Goal: Information Seeking & Learning: Compare options

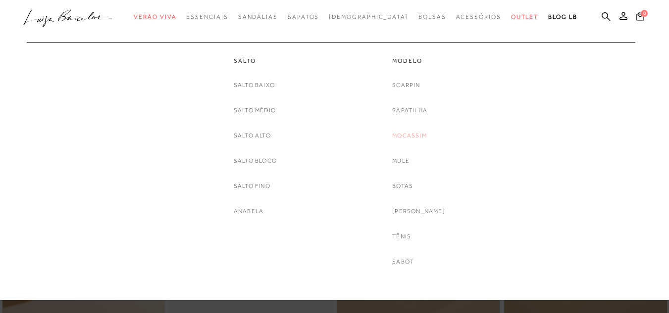
click at [409, 136] on link "Mocassim" at bounding box center [409, 136] width 35 height 10
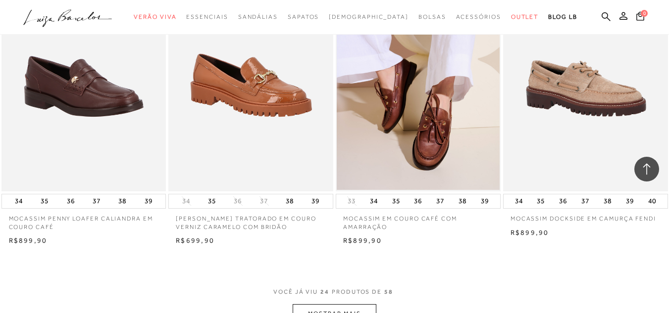
scroll to position [1733, 0]
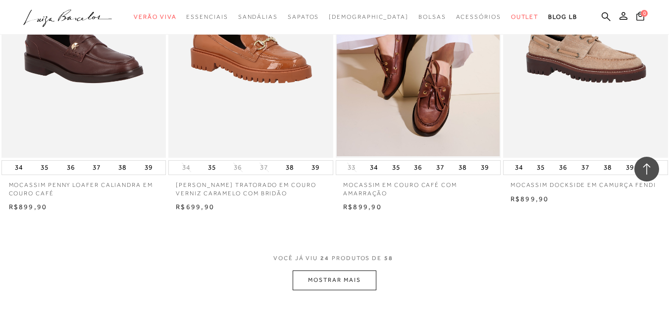
click at [329, 285] on button "MOSTRAR MAIS" at bounding box center [334, 280] width 83 height 19
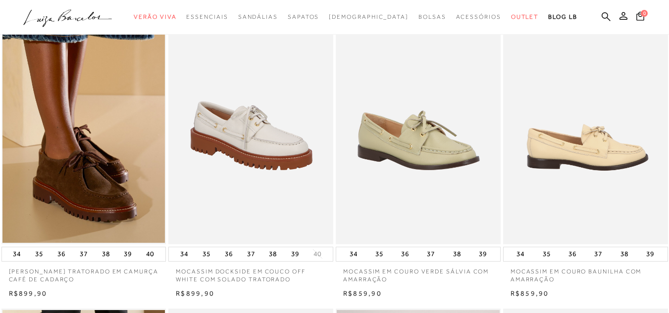
scroll to position [0, 0]
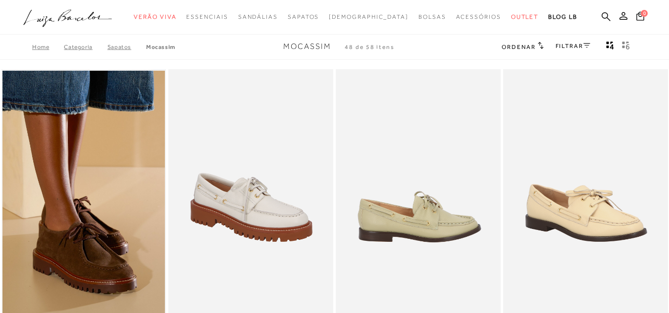
click at [450, 189] on img at bounding box center [419, 192] width 164 height 247
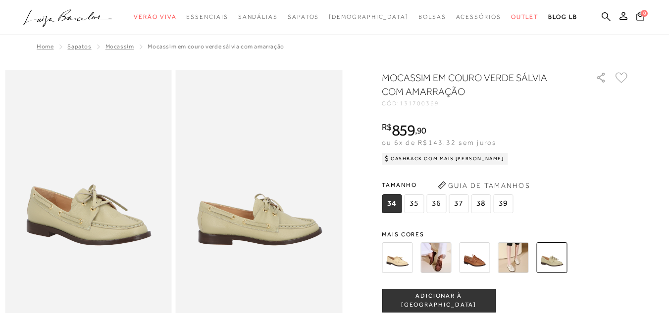
click at [473, 254] on img at bounding box center [474, 258] width 31 height 31
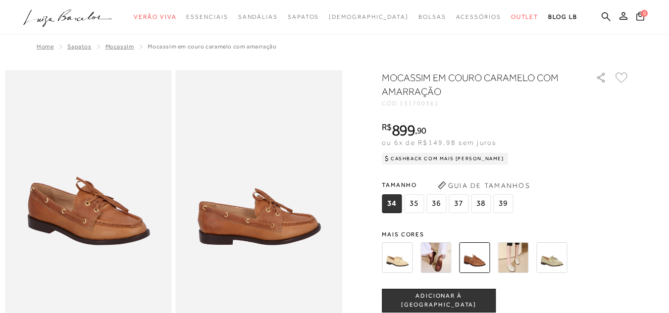
click at [528, 260] on img at bounding box center [513, 258] width 31 height 31
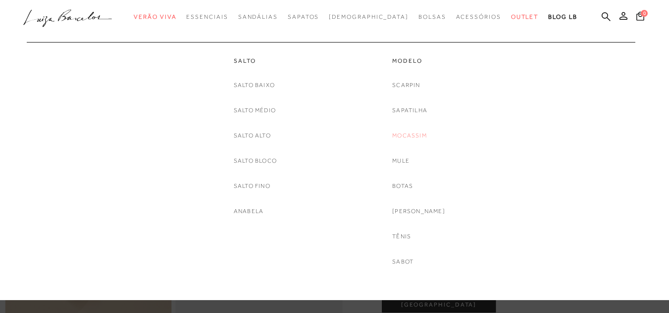
click at [411, 138] on link "Mocassim" at bounding box center [409, 136] width 35 height 10
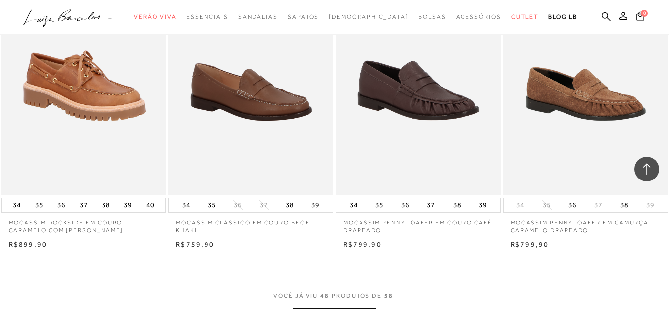
scroll to position [3714, 0]
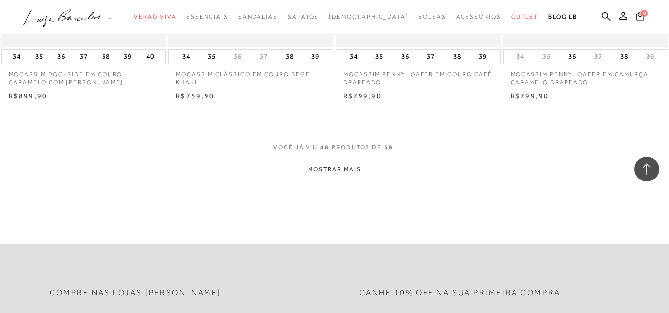
click at [324, 167] on button "MOSTRAR MAIS" at bounding box center [334, 169] width 83 height 19
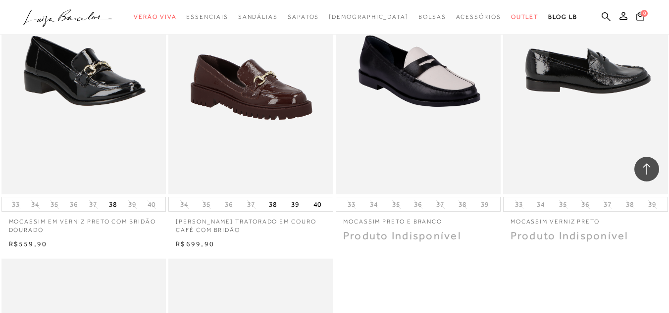
scroll to position [4308, 0]
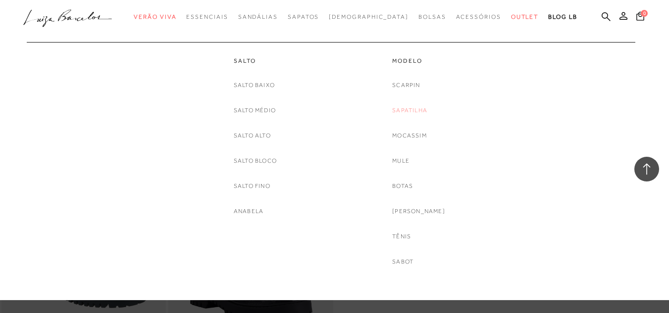
click at [407, 114] on link "Sapatilha" at bounding box center [409, 110] width 35 height 10
click at [407, 114] on div at bounding box center [334, 150] width 669 height 301
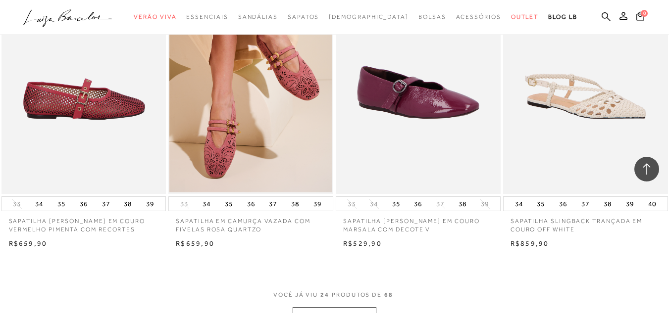
scroll to position [1684, 0]
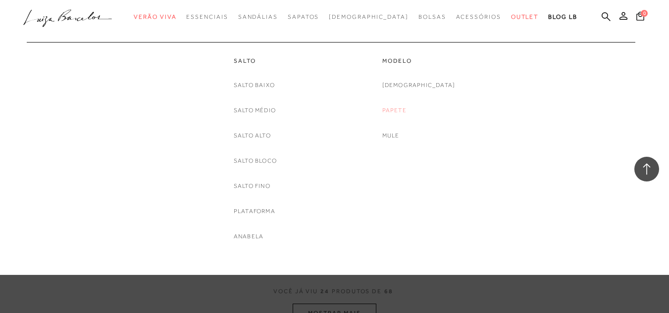
click at [407, 110] on link "Papete" at bounding box center [394, 110] width 24 height 10
click at [413, 110] on div at bounding box center [334, 137] width 669 height 275
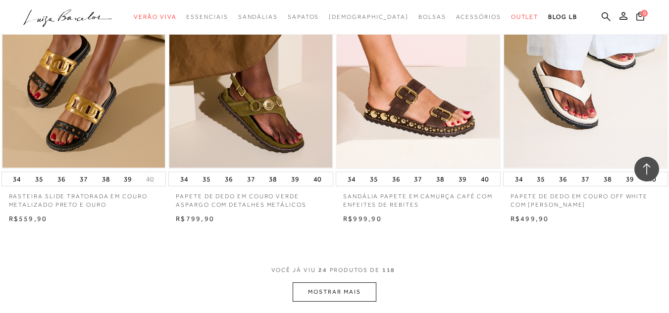
scroll to position [1882, 0]
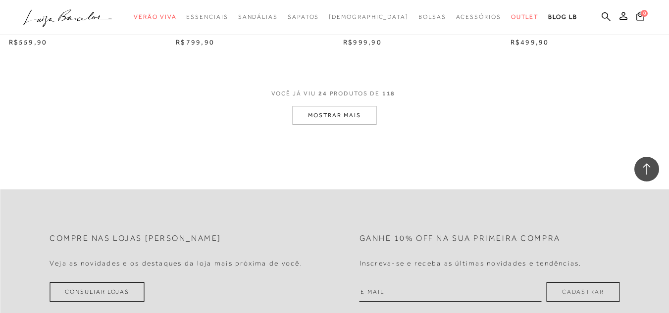
click at [333, 117] on button "MOSTRAR MAIS" at bounding box center [334, 115] width 83 height 19
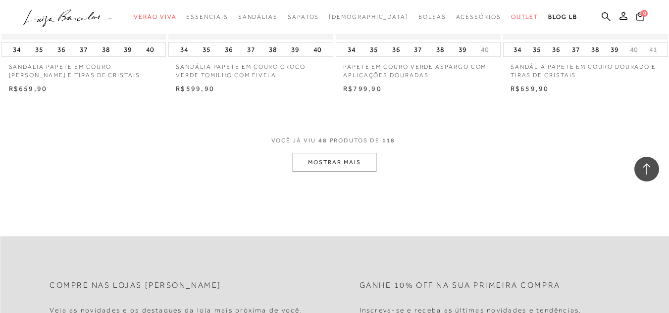
scroll to position [3714, 0]
click at [331, 156] on button "MOSTRAR MAIS" at bounding box center [334, 161] width 83 height 19
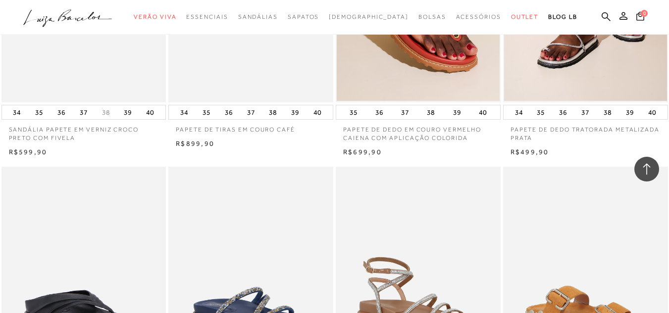
scroll to position [5397, 0]
